Goal: Feedback & Contribution: Contribute content

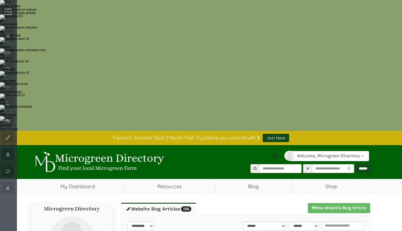
click at [326, 203] on link "New Website Blog Article" at bounding box center [339, 208] width 62 height 10
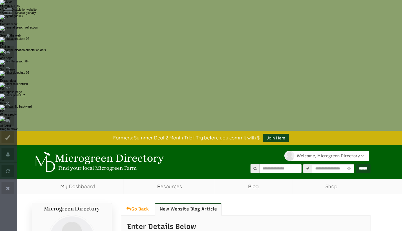
scroll to position [161, 0]
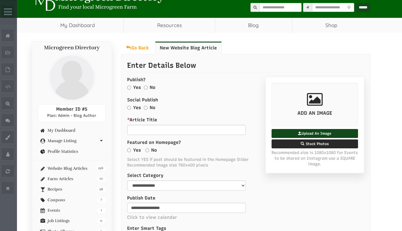
select select "Language Translate Widget"
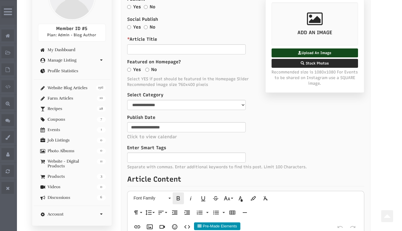
scroll to position [242, 0]
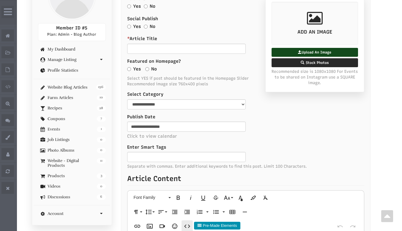
click at [188, 223] on icon "button" at bounding box center [187, 226] width 7 height 7
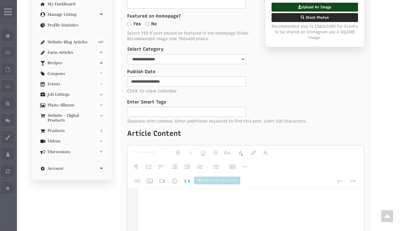
scroll to position [1712, 0]
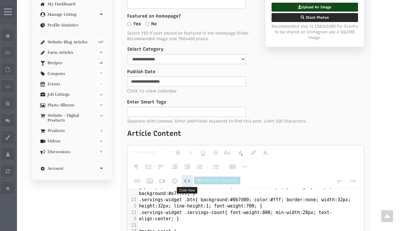
click at [188, 177] on icon "button" at bounding box center [187, 180] width 7 height 7
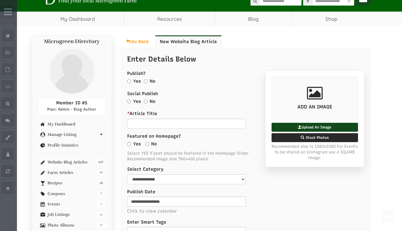
scroll to position [111, 0]
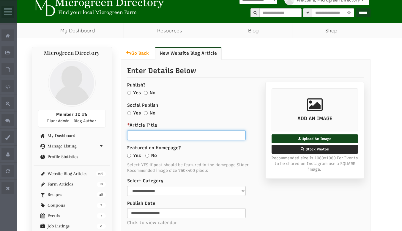
click at [146, 130] on input "* Article Title" at bounding box center [186, 135] width 119 height 10
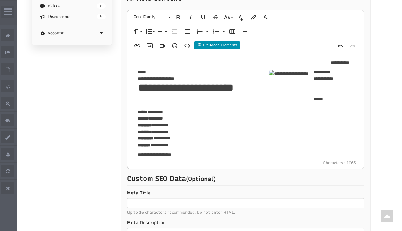
scroll to position [378, 0]
type input "****"
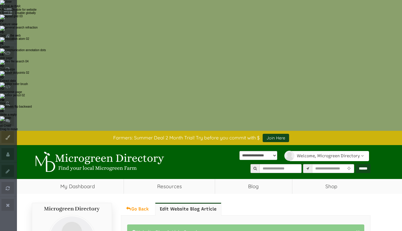
drag, startPoint x: 0, startPoint y: 0, endPoint x: 357, endPoint y: 117, distance: 375.3
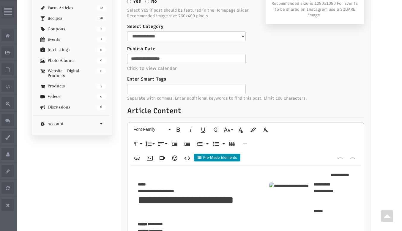
scroll to position [410, 0]
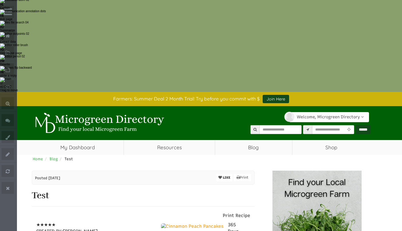
scroll to position [67, 0]
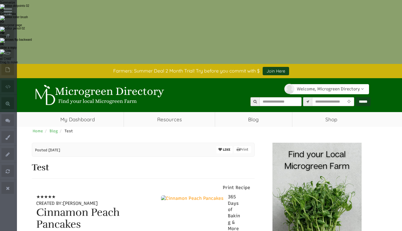
select select "Language Translate Widget"
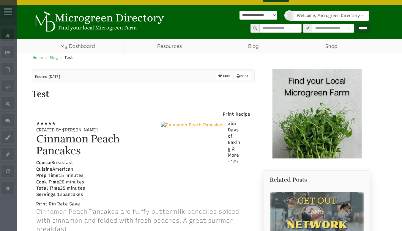
scroll to position [141, 0]
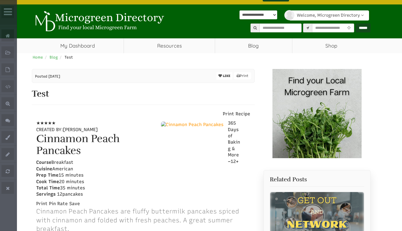
click at [239, 158] on div "– 12 +" at bounding box center [201, 161] width 80 height 6
click at [240, 158] on div "– 12 +" at bounding box center [201, 161] width 80 height 6
click at [228, 158] on div "– 12 +" at bounding box center [201, 161] width 80 height 6
click at [238, 158] on div "– 12 +" at bounding box center [201, 161] width 80 height 6
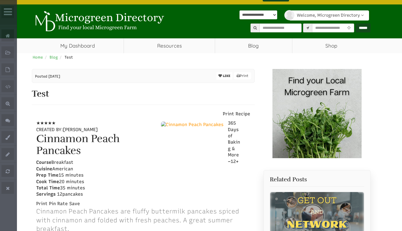
click at [238, 158] on div "– 12 +" at bounding box center [201, 161] width 80 height 6
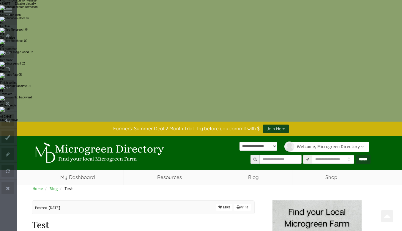
scroll to position [0, 0]
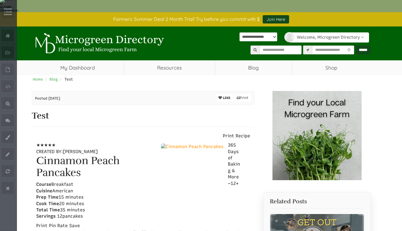
scroll to position [119, 0]
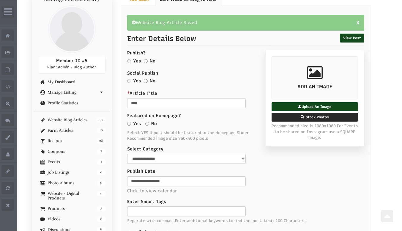
scroll to position [240, 0]
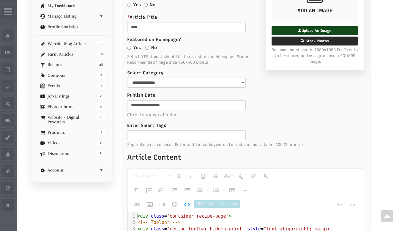
type textarea "*"
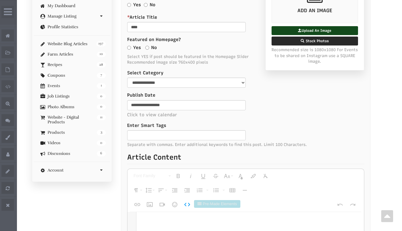
scroll to position [649, 0]
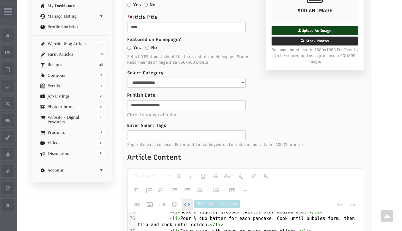
click at [186, 201] on icon "button" at bounding box center [187, 204] width 7 height 7
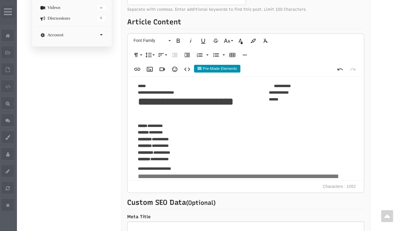
scroll to position [376, 0]
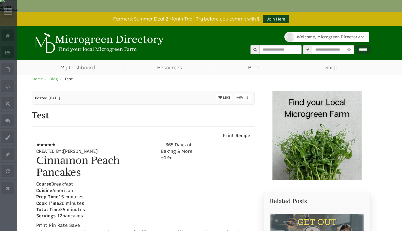
select select "Language Translate Widget"
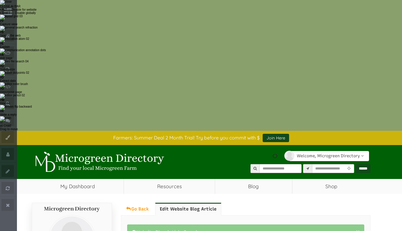
type input "**********"
select select "Language Translate Widget"
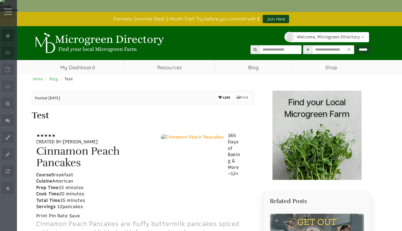
select select "Language Translate Widget"
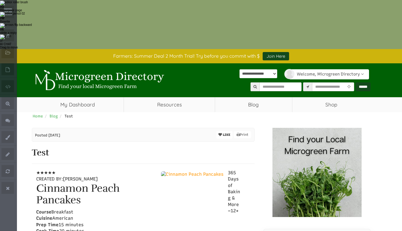
scroll to position [81, 0]
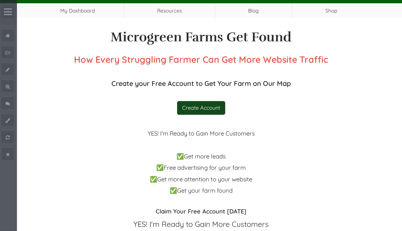
scroll to position [176, 0]
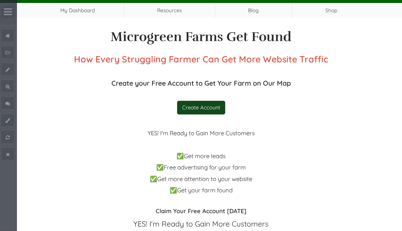
select select "Language Translate Widget"
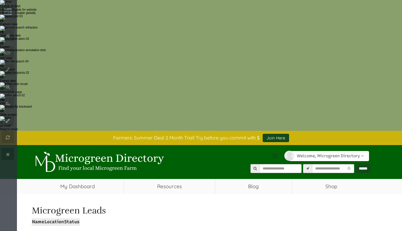
drag, startPoint x: 328, startPoint y: 111, endPoint x: 119, endPoint y: 73, distance: 211.6
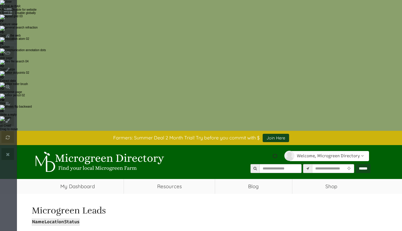
click at [119, 203] on div "Microgreen Lead Board Microgreen Leads Name Location Status ID Name Location Da…" at bounding box center [201, 228] width 348 height 50
select select "Language Translate Widget"
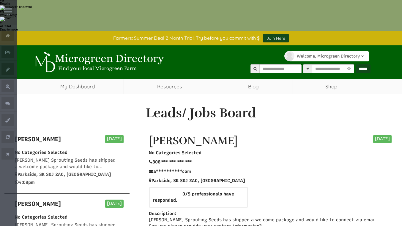
select select "Language Translate Widget"
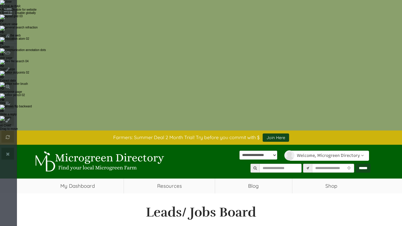
scroll to position [1898, 0]
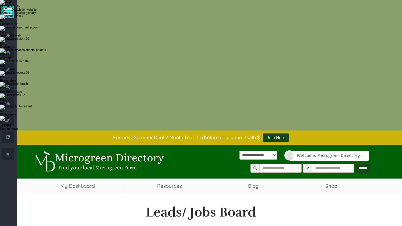
click at [10, 17] on span at bounding box center [7, 12] width 12 height 12
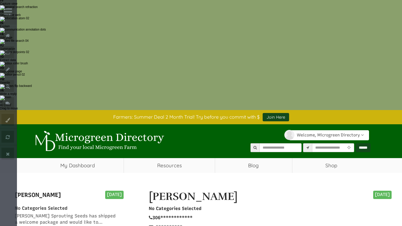
scroll to position [20, 0]
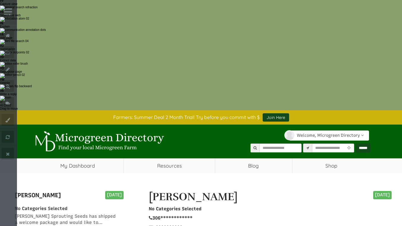
select select "Language Translate Widget"
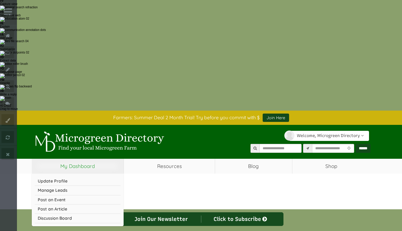
select select "Language Translate Widget"
